Goal: Task Accomplishment & Management: Use online tool/utility

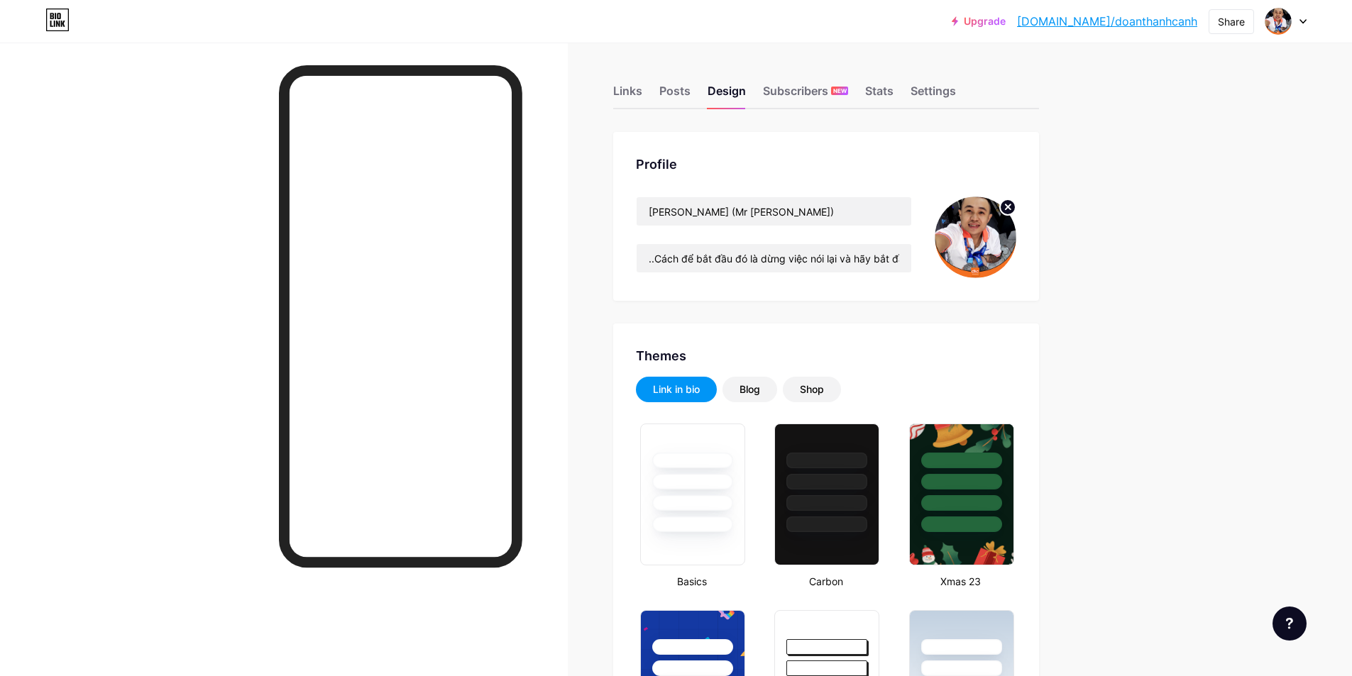
type input "#ff9500"
type input "#ffffff"
click at [641, 87] on div "Links" at bounding box center [627, 95] width 29 height 26
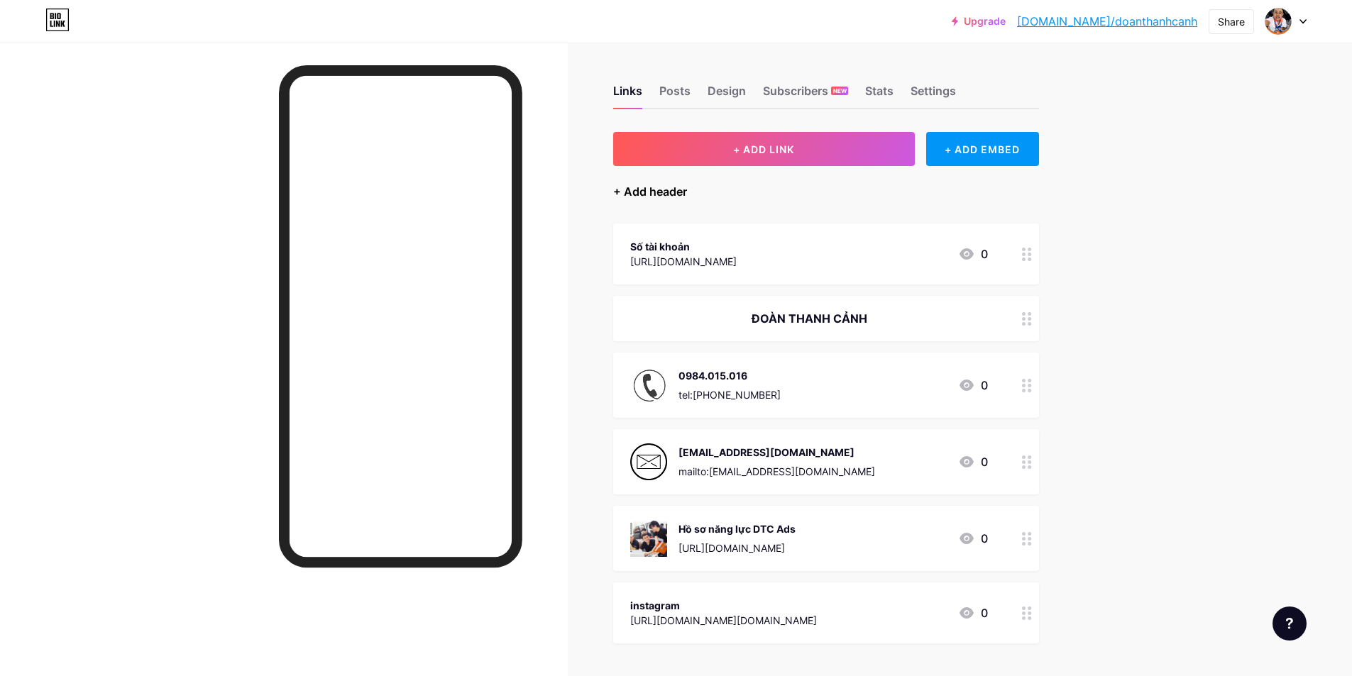
click at [671, 195] on div "+ Add header" at bounding box center [650, 191] width 74 height 17
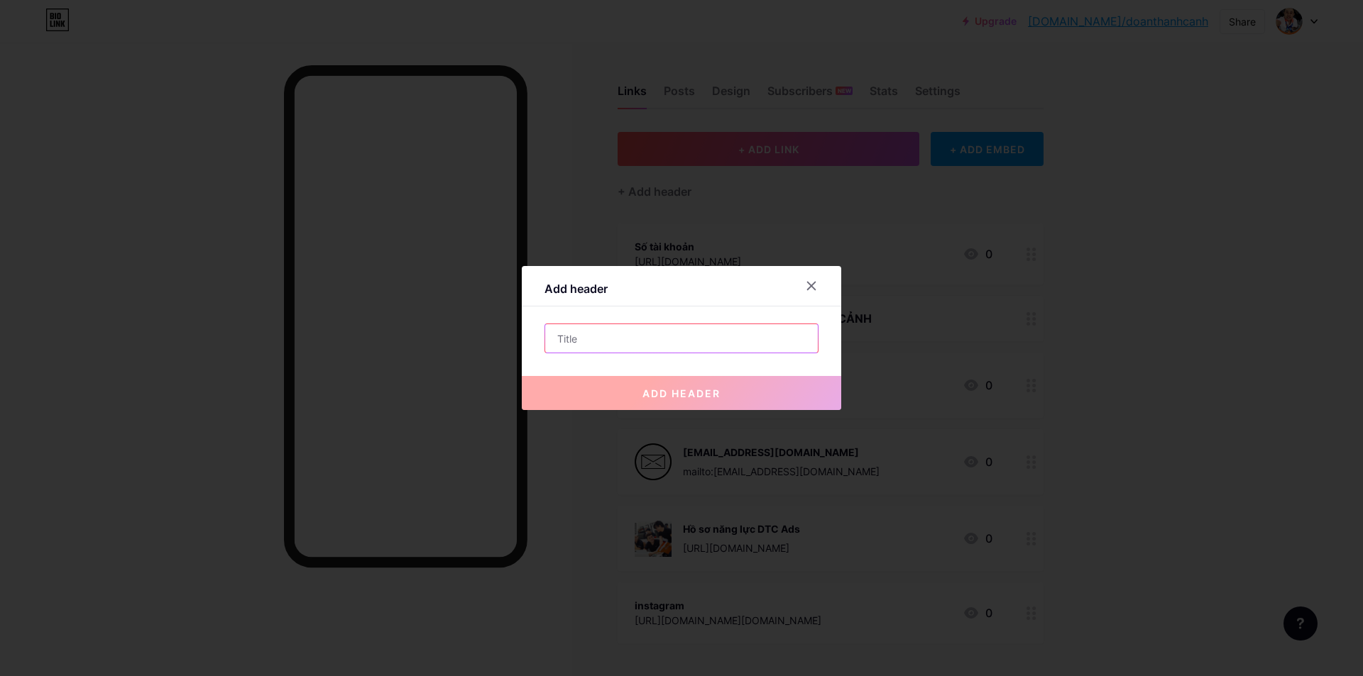
click at [584, 339] on input "text" at bounding box center [681, 338] width 273 height 28
click at [810, 283] on icon at bounding box center [811, 285] width 11 height 11
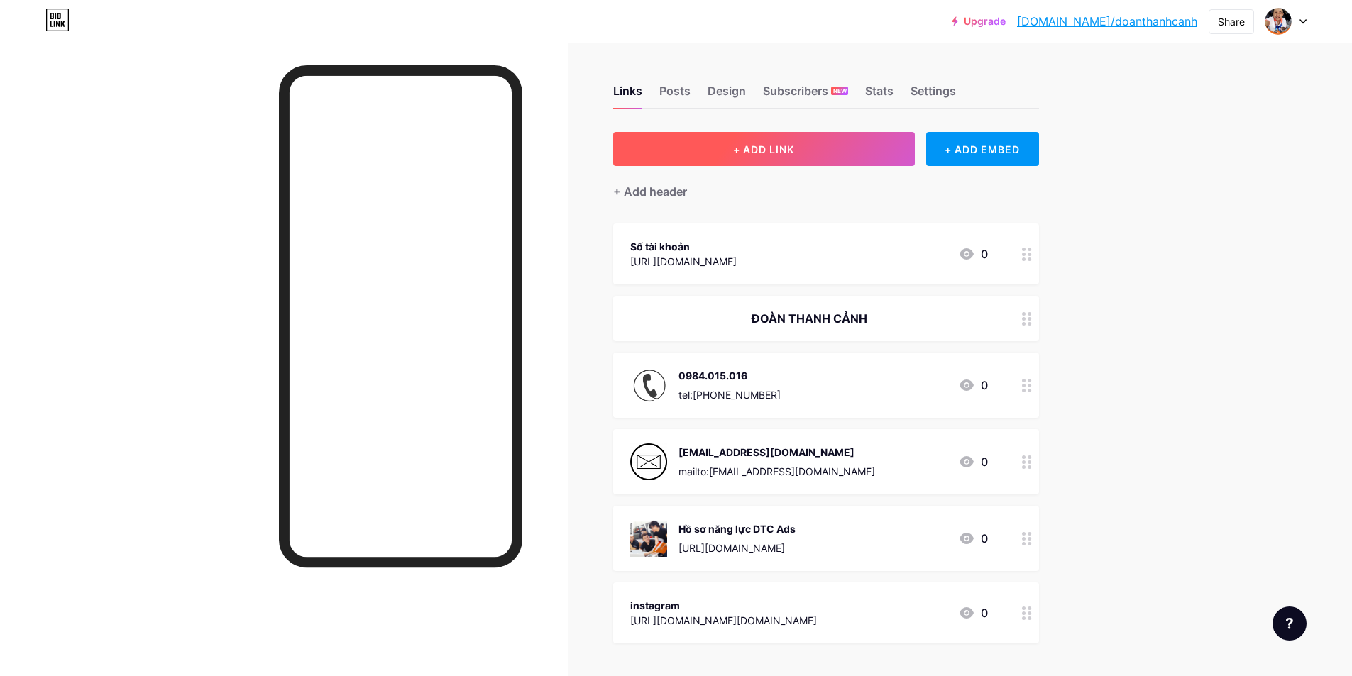
click at [781, 144] on span "+ ADD LINK" at bounding box center [763, 149] width 61 height 12
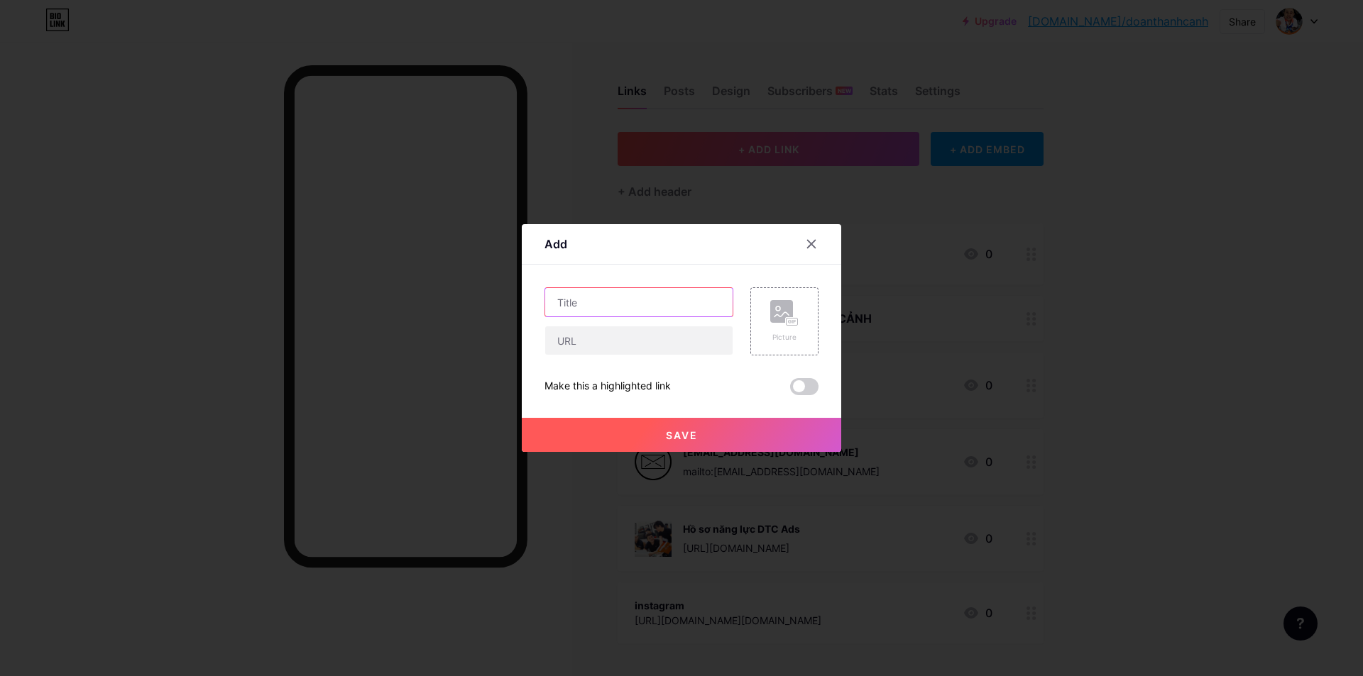
click at [605, 299] on input "text" at bounding box center [638, 302] width 187 height 28
type input "ACB"
click at [593, 341] on input "text" at bounding box center [638, 340] width 187 height 28
paste input "[URL][DOMAIN_NAME]"
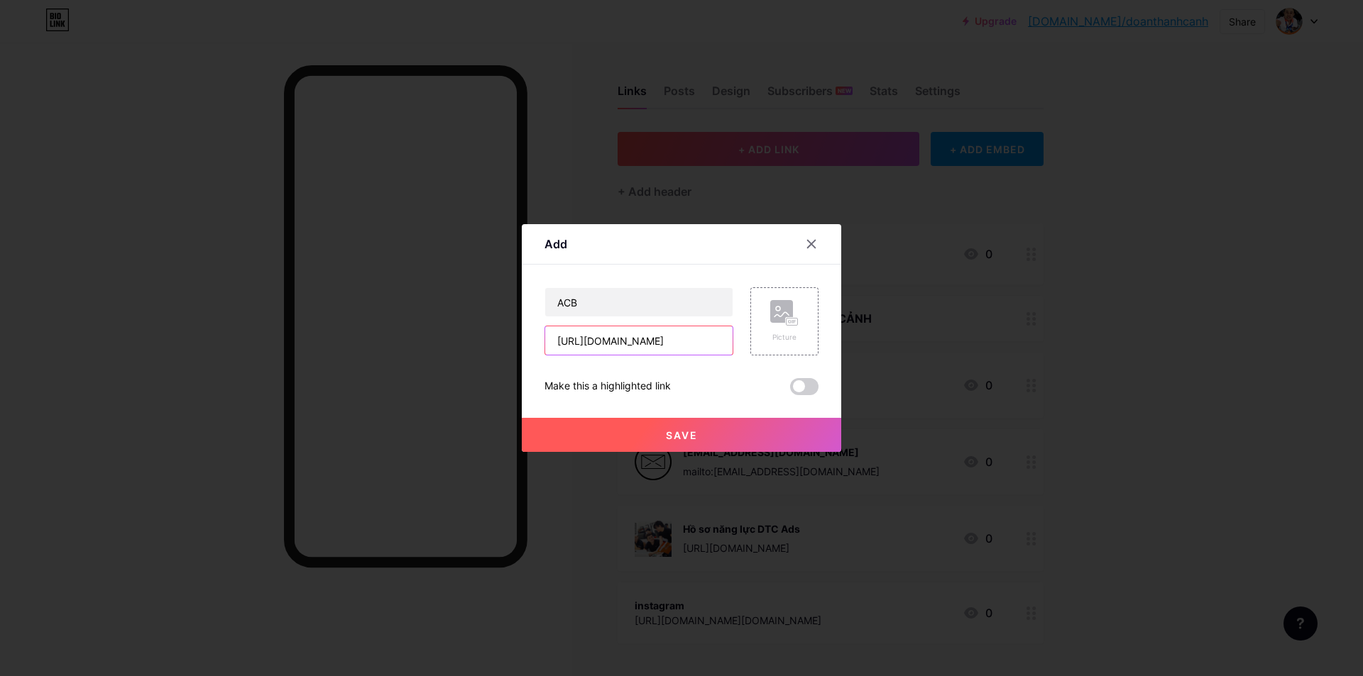
type input "[URL][DOMAIN_NAME]"
click at [800, 389] on span at bounding box center [804, 386] width 28 height 17
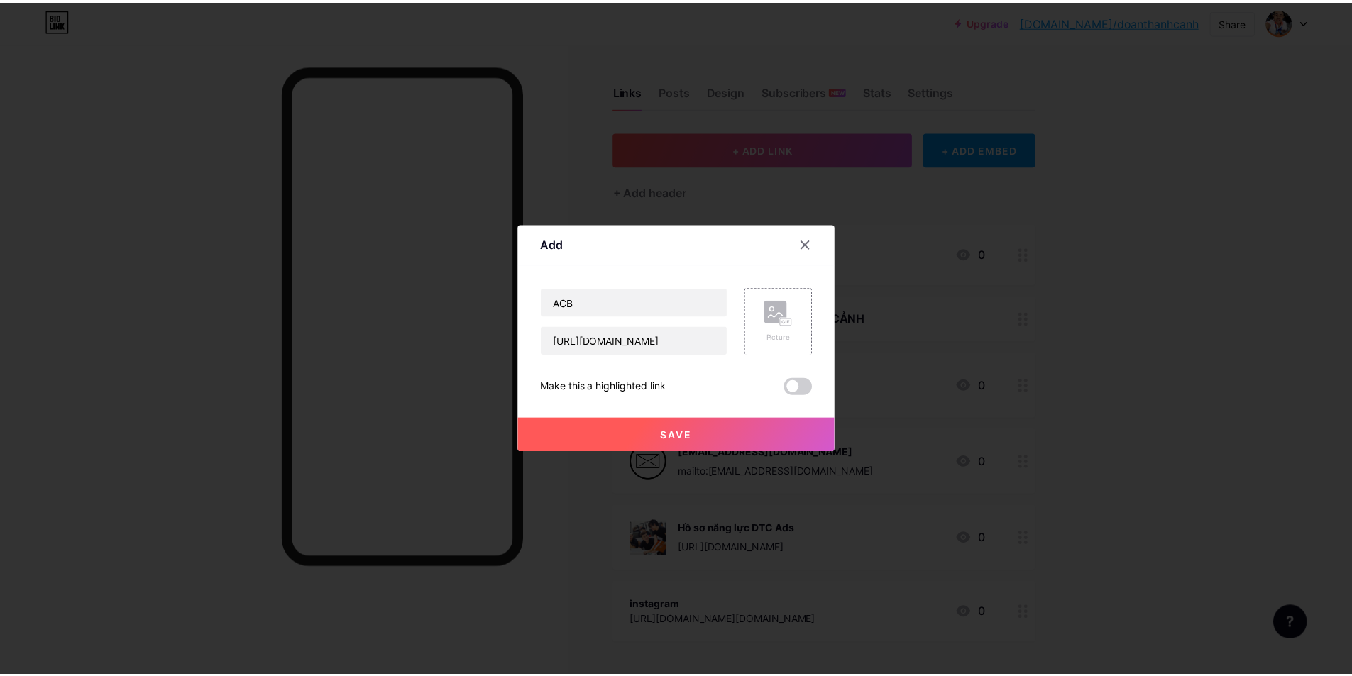
scroll to position [0, 0]
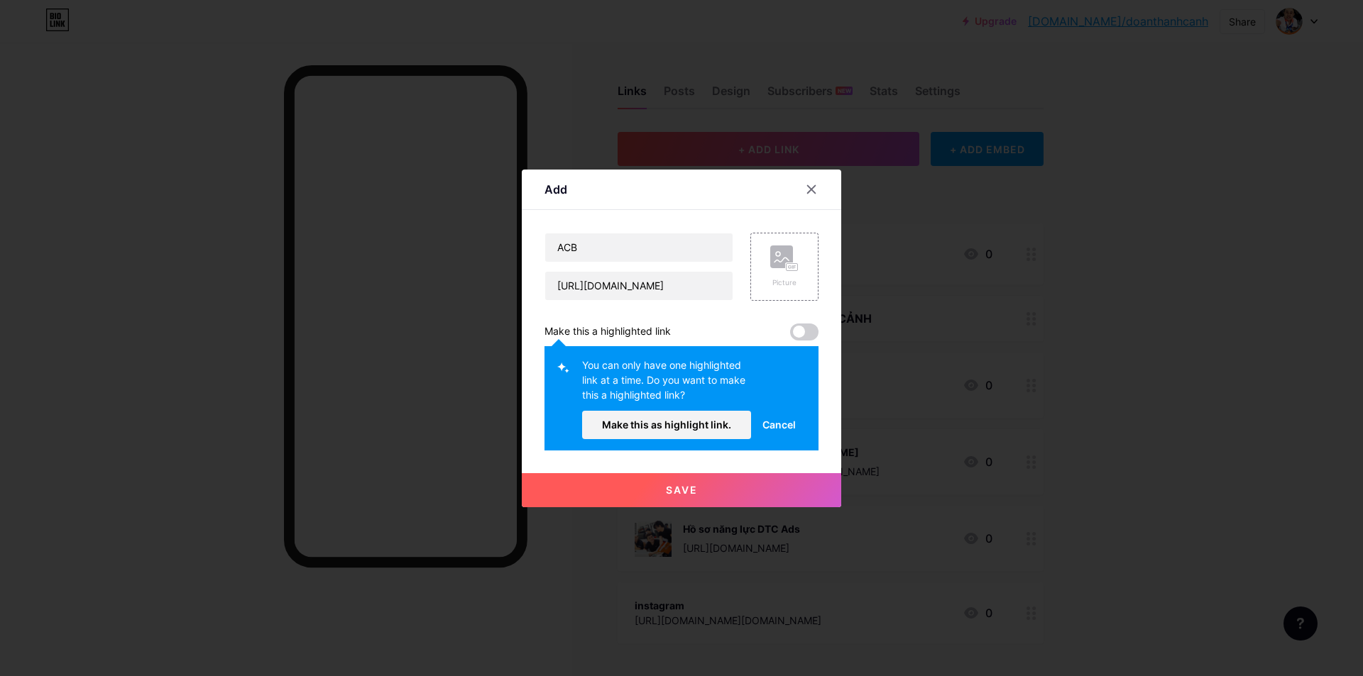
click at [710, 481] on button "Save" at bounding box center [681, 490] width 319 height 34
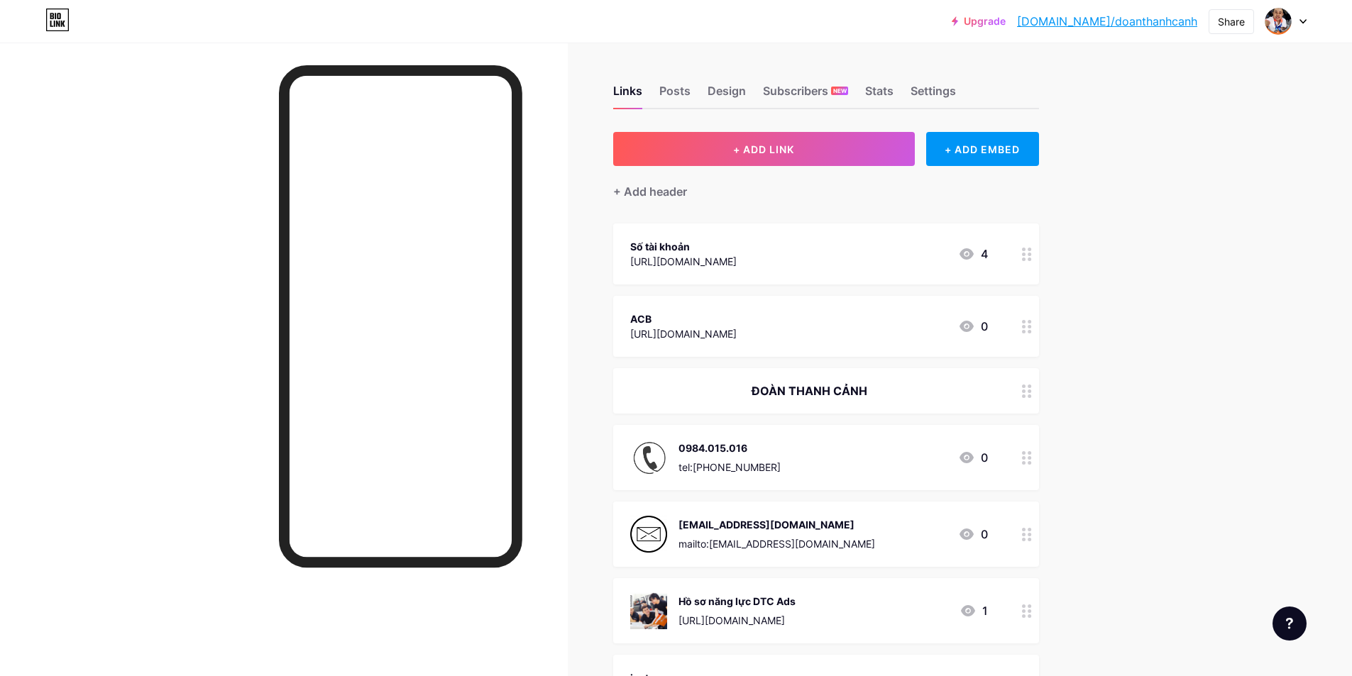
click at [1145, 23] on link "[DOMAIN_NAME]/doanthanhcanh" at bounding box center [1107, 21] width 180 height 17
